Goal: Task Accomplishment & Management: Manage account settings

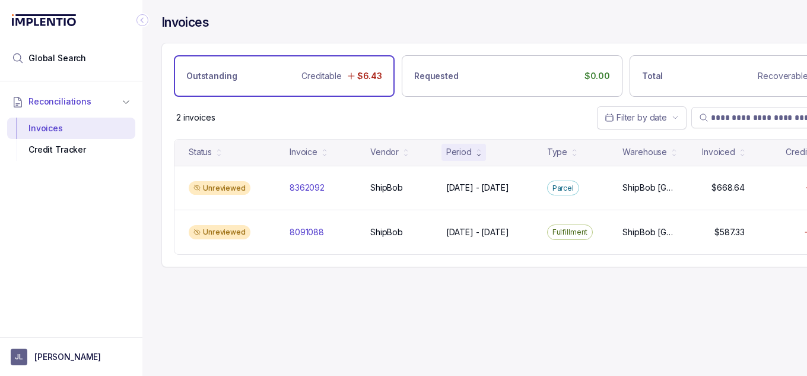
click at [53, 360] on p "[PERSON_NAME]" at bounding box center [67, 357] width 66 height 12
click at [69, 338] on div "Logout" at bounding box center [71, 331] width 113 height 14
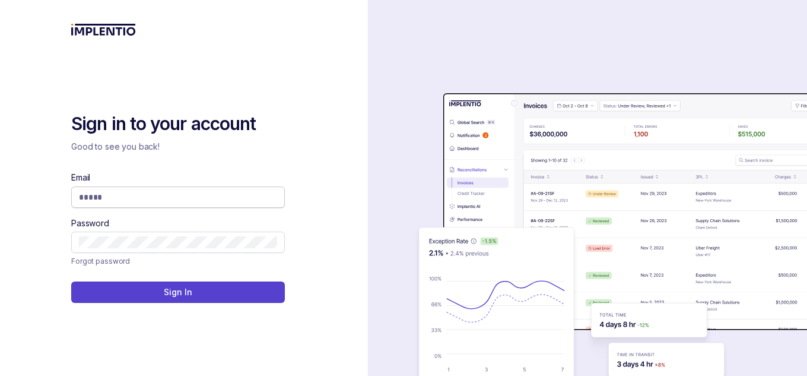
click at [224, 199] on input "Email" at bounding box center [178, 197] width 198 height 12
type input "**********"
